Goal: Check status: Check status

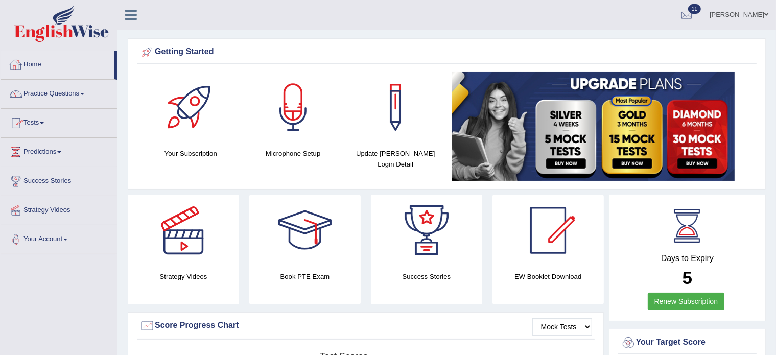
click at [44, 118] on link "Tests" at bounding box center [59, 122] width 117 height 26
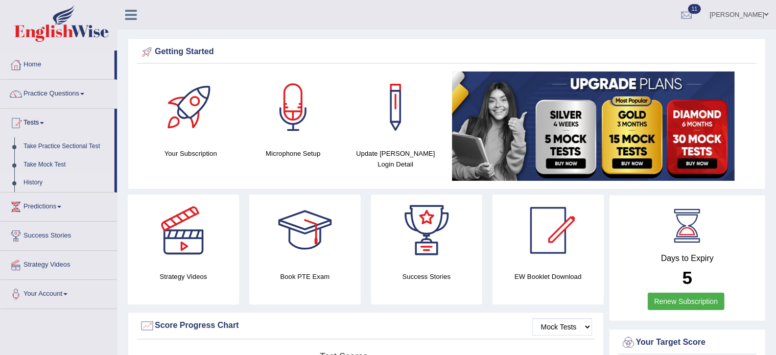
click at [35, 184] on link "History" at bounding box center [67, 183] width 96 height 18
